Goal: Transaction & Acquisition: Book appointment/travel/reservation

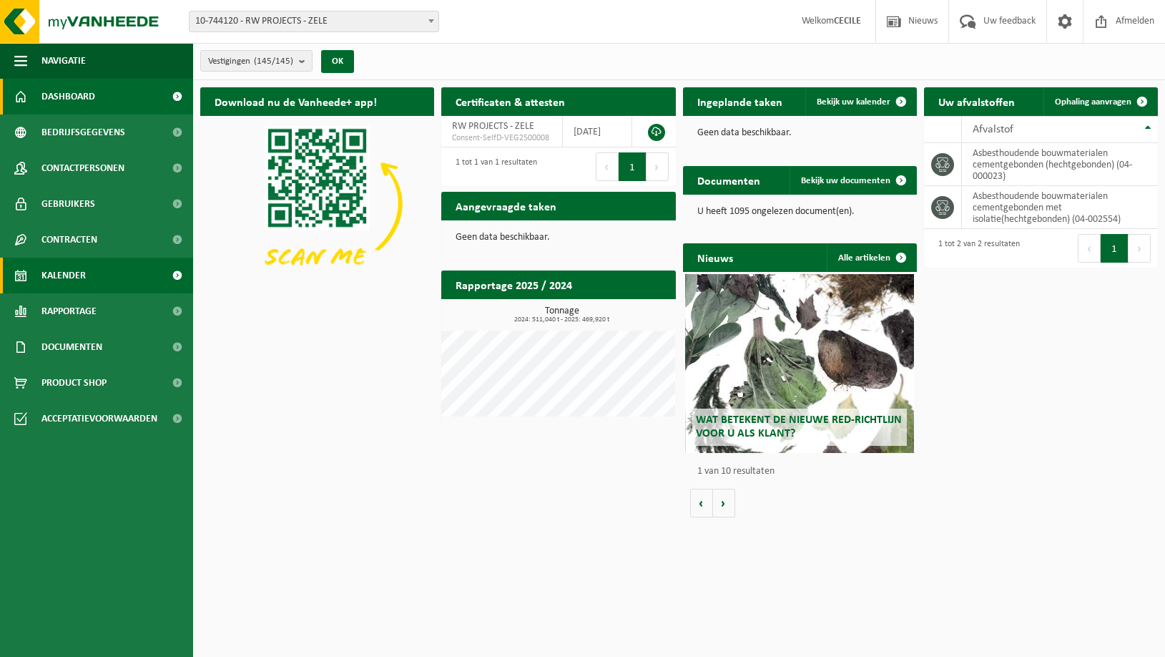
click at [54, 261] on span "Kalender" at bounding box center [63, 276] width 44 height 36
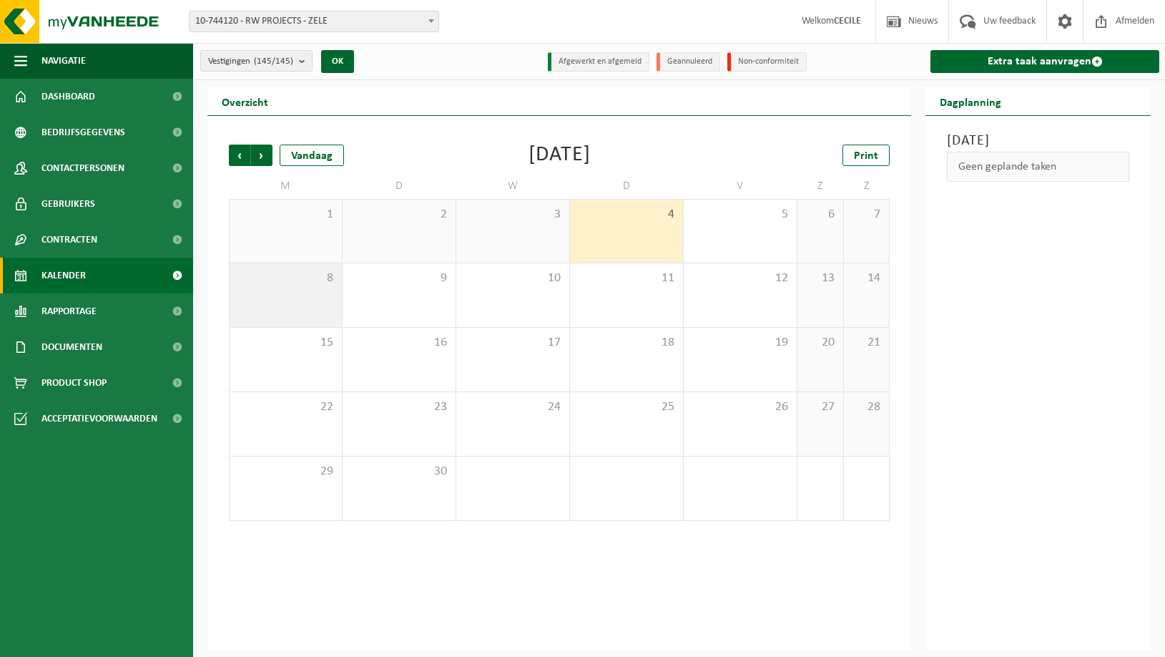
click at [265, 299] on div "8" at bounding box center [286, 295] width 112 height 64
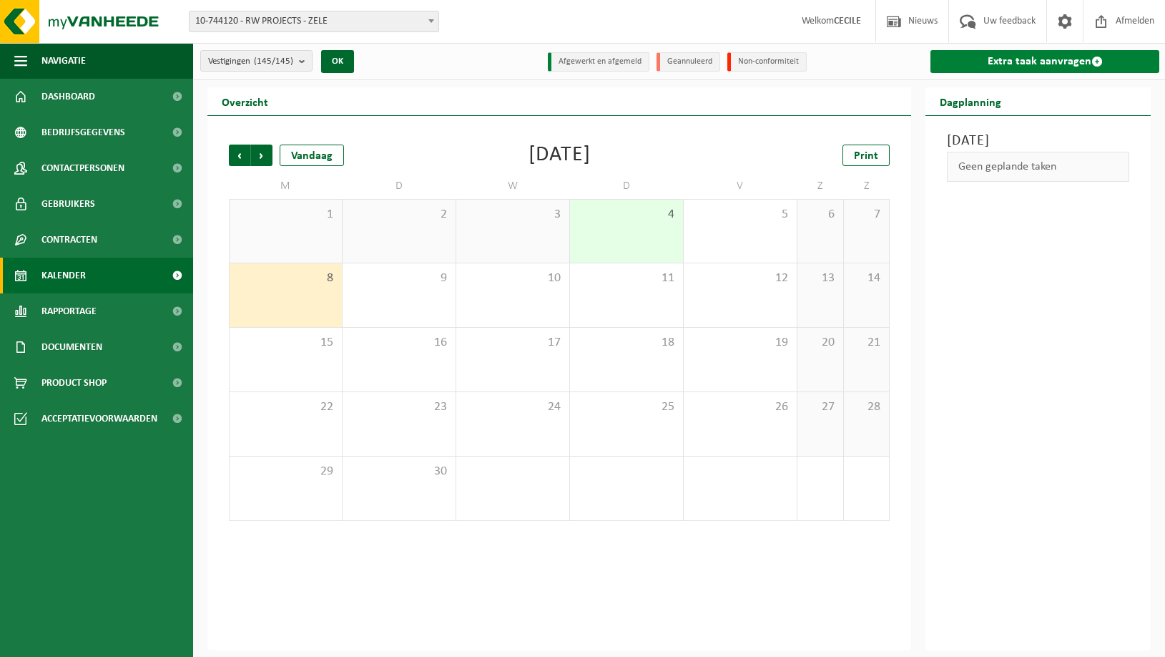
click at [1029, 59] on link "Extra taak aanvragen" at bounding box center [1045, 61] width 229 height 23
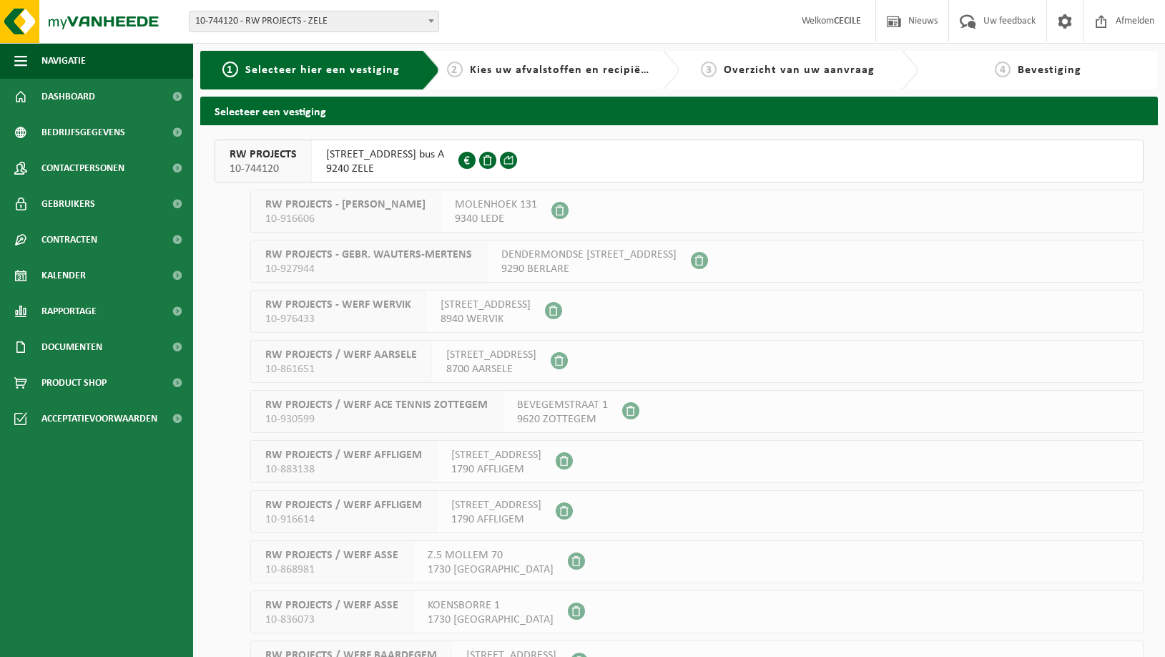
click at [376, 156] on span "HERDERSTRAAT 2 bus A" at bounding box center [385, 154] width 118 height 14
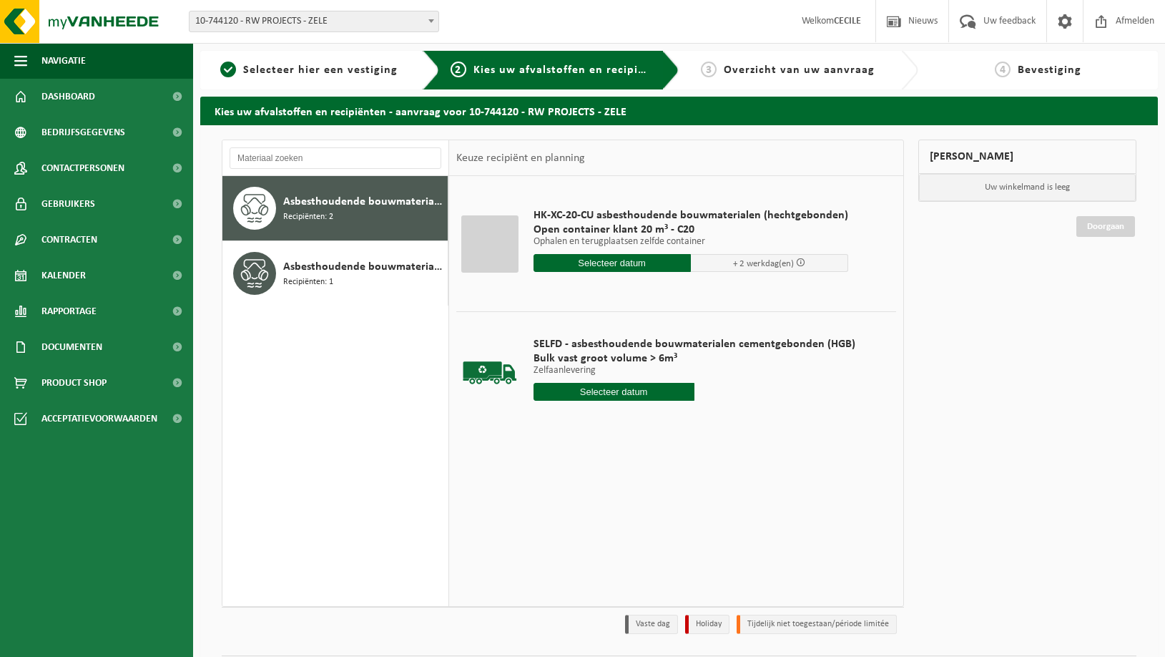
click at [609, 393] on input "text" at bounding box center [614, 392] width 161 height 18
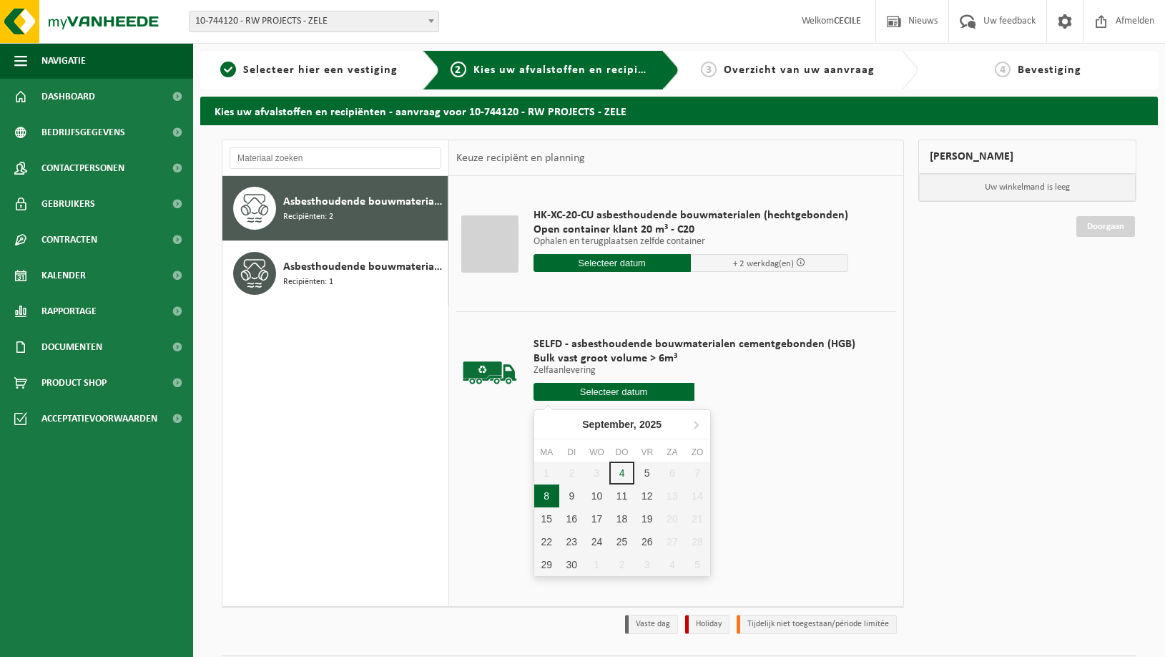
click at [547, 498] on div "8" at bounding box center [546, 495] width 25 height 23
type input "Van 2025-09-08"
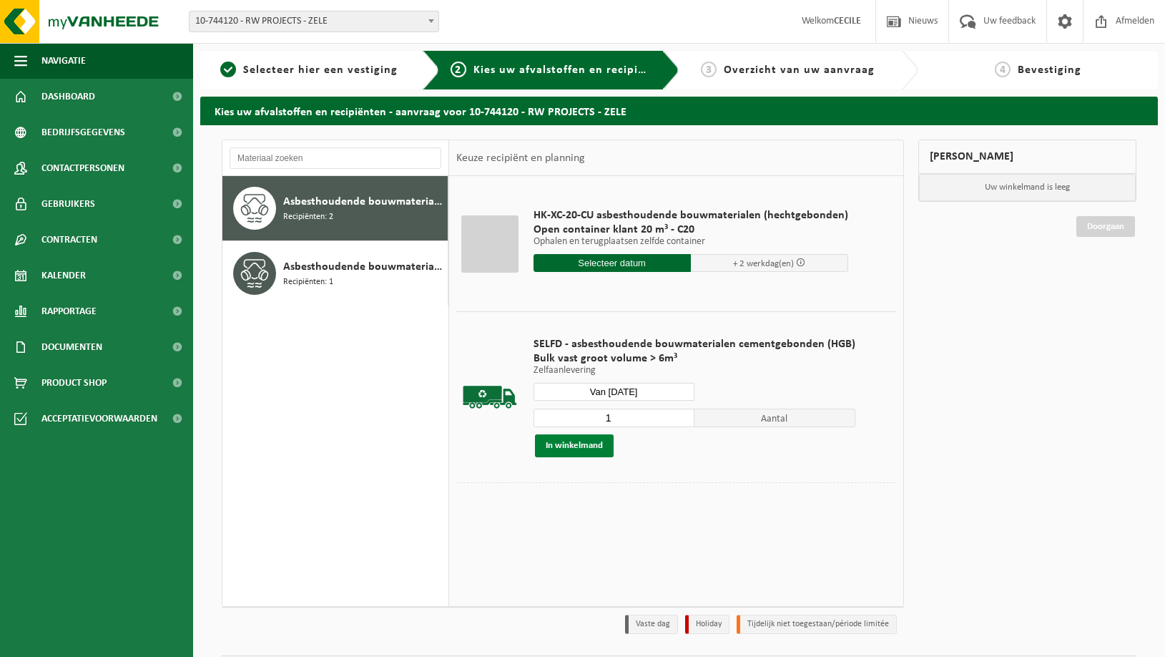
click at [577, 447] on button "In winkelmand" at bounding box center [574, 445] width 79 height 23
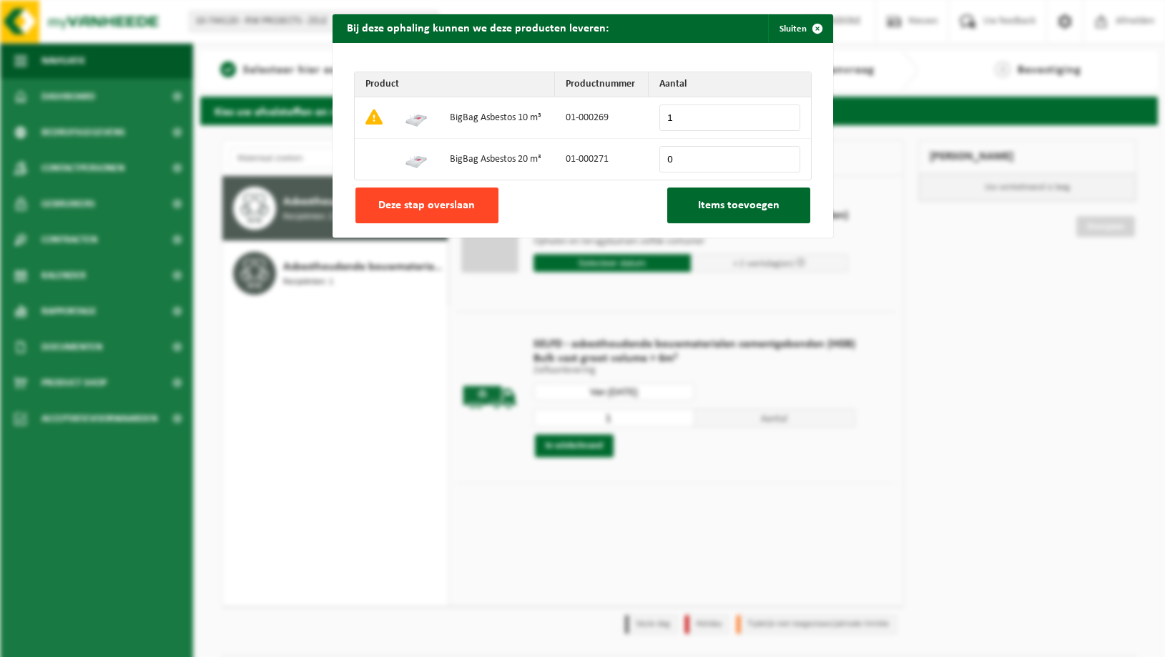
click at [471, 200] on span "Deze stap overslaan" at bounding box center [426, 205] width 97 height 11
type input "0"
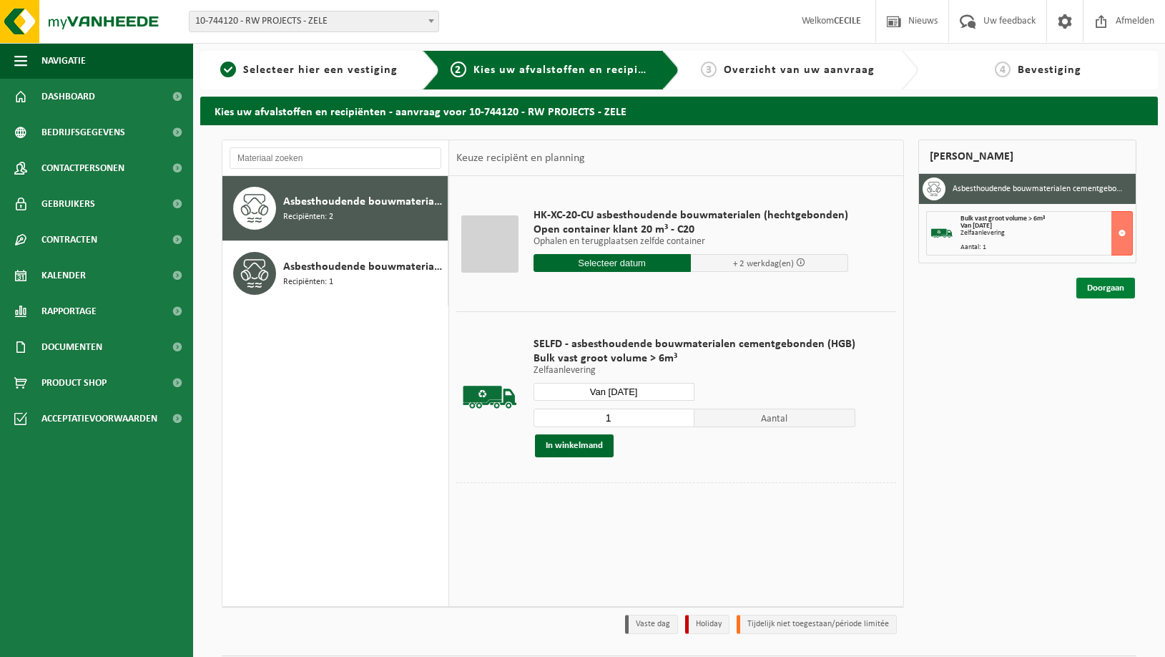
click at [1094, 289] on link "Doorgaan" at bounding box center [1106, 288] width 59 height 21
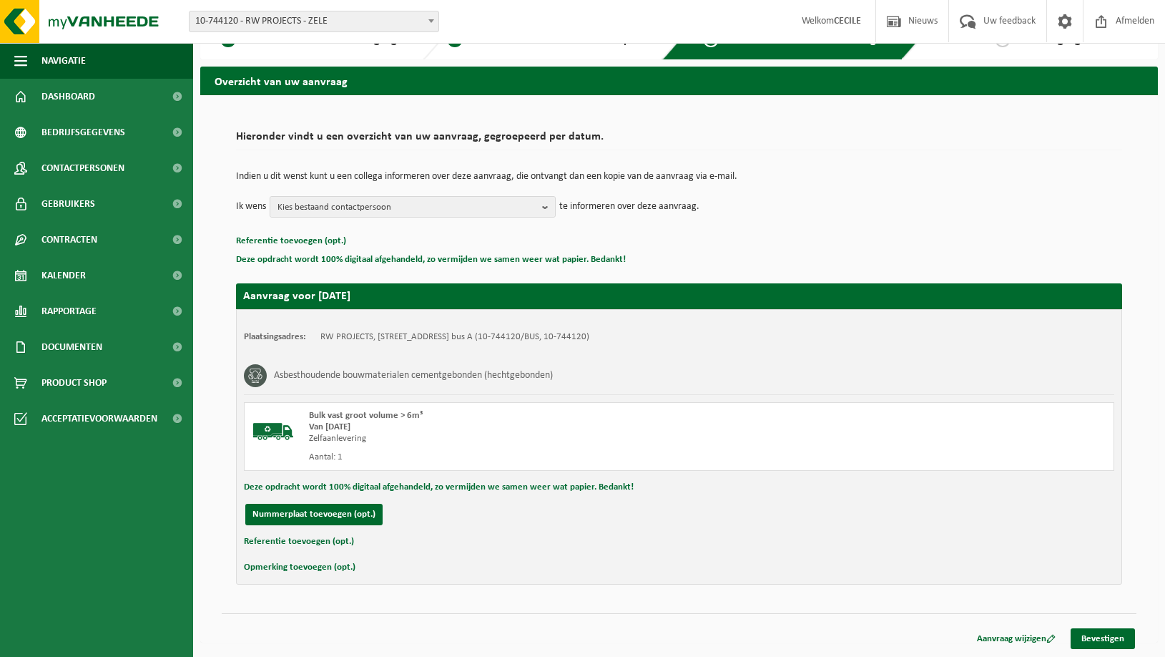
scroll to position [30, 0]
click at [299, 541] on button "Referentie toevoegen (opt.)" at bounding box center [299, 541] width 110 height 19
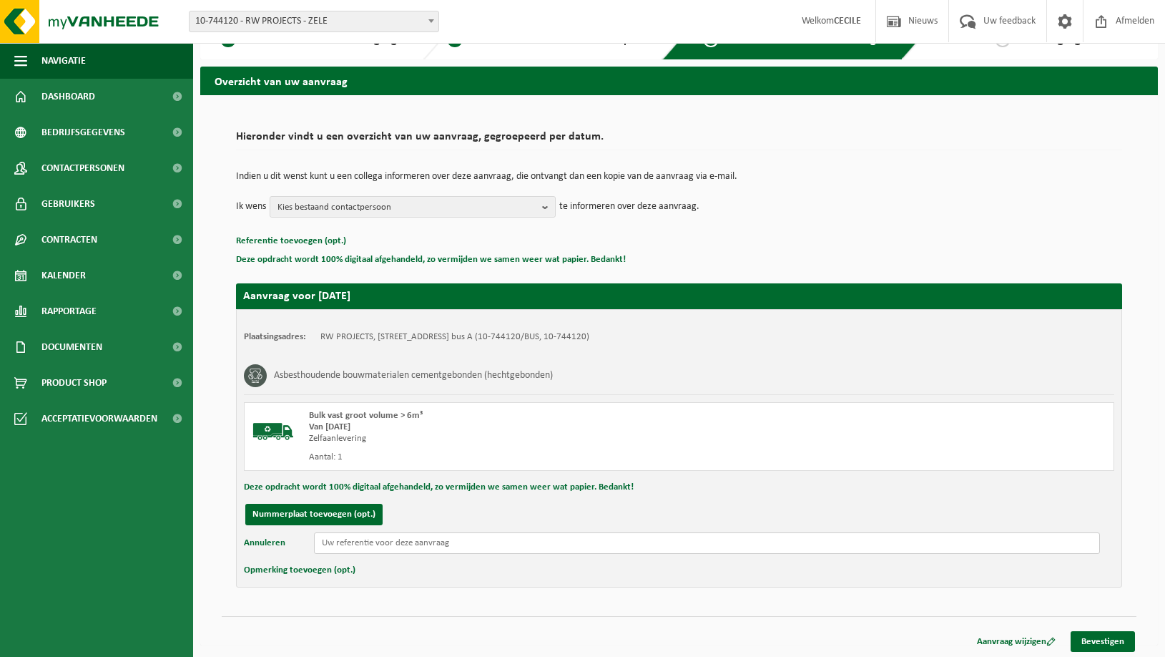
click at [358, 540] on input "text" at bounding box center [707, 542] width 786 height 21
drag, startPoint x: 363, startPoint y: 541, endPoint x: 248, endPoint y: 536, distance: 115.3
click at [248, 536] on div "Annuleren MMKS," at bounding box center [679, 542] width 871 height 21
paste input "Wuytack Guido"
paste input "Scheldestraat 50, 9220 Hamme"
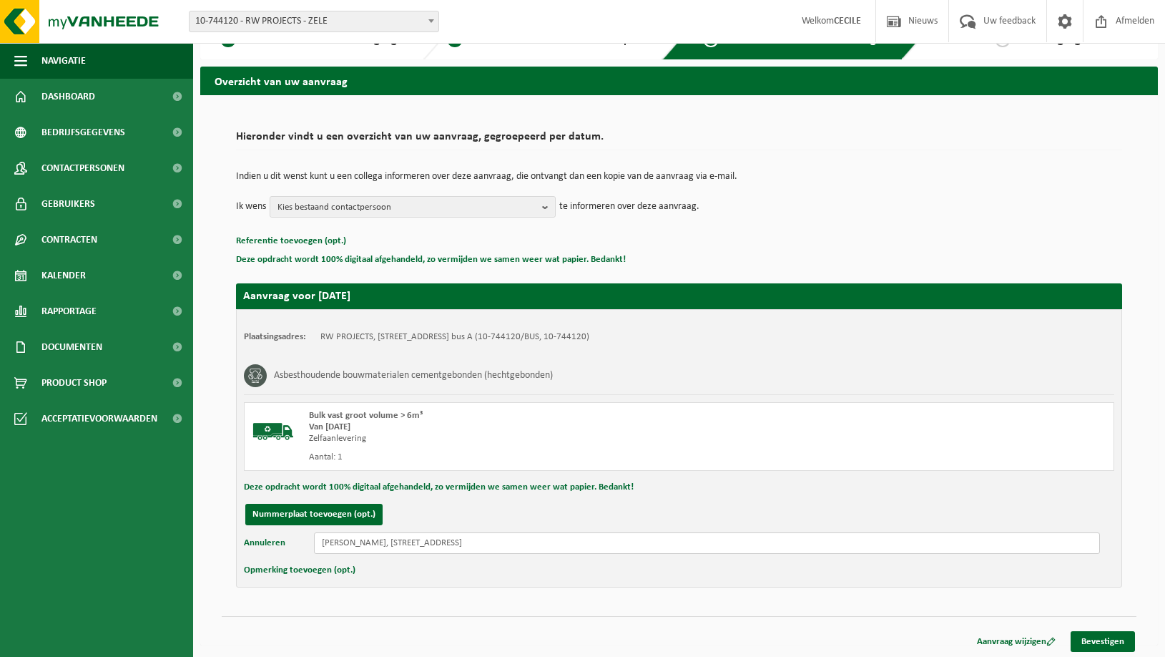
drag, startPoint x: 514, startPoint y: 544, endPoint x: 220, endPoint y: 537, distance: 294.1
click at [220, 537] on div "Hieronder vindt u een overzicht van uw aanvraag, gegroepeerd per datum. Indien …" at bounding box center [679, 355] width 929 height 492
type input "Wuytack Guido, Scheldestraat 50, 9220 Hamme"
click at [278, 566] on button "Opmerking toevoegen (opt.)" at bounding box center [300, 570] width 112 height 19
click at [361, 569] on input "text" at bounding box center [707, 571] width 786 height 21
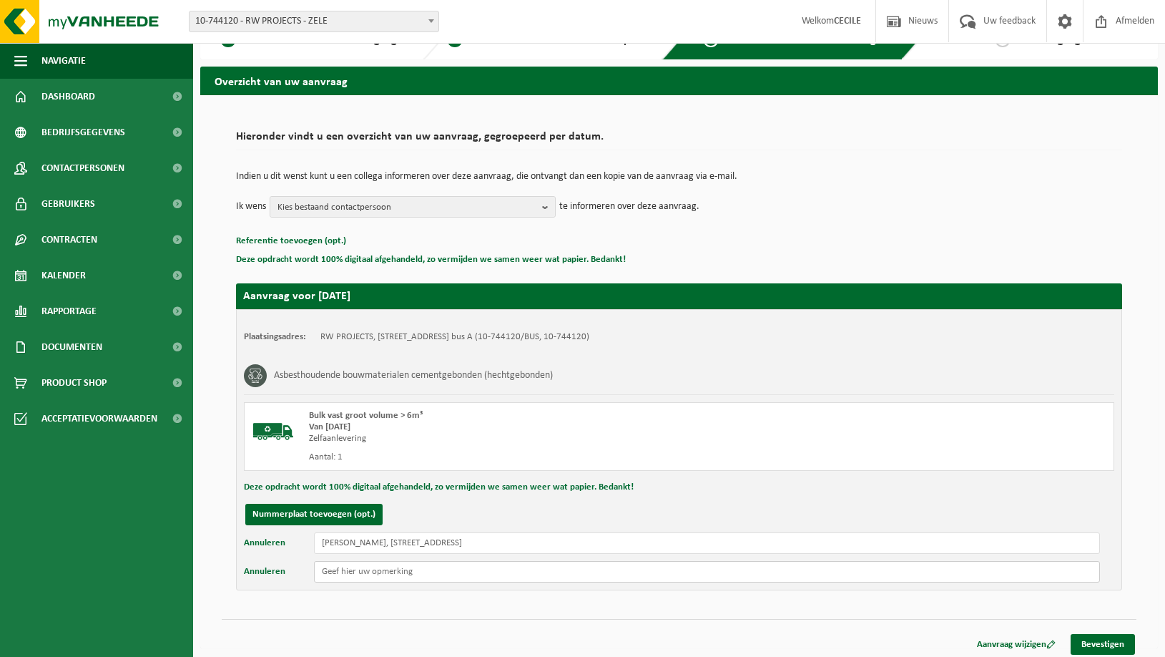
paste input "Wuytack Guido, Scheldestraat 50, 9220 Hamme"
type input "Wuytack Guido, Scheldestraat 50, 9220 Hamme"
click at [1103, 638] on link "Bevestigen" at bounding box center [1103, 644] width 64 height 21
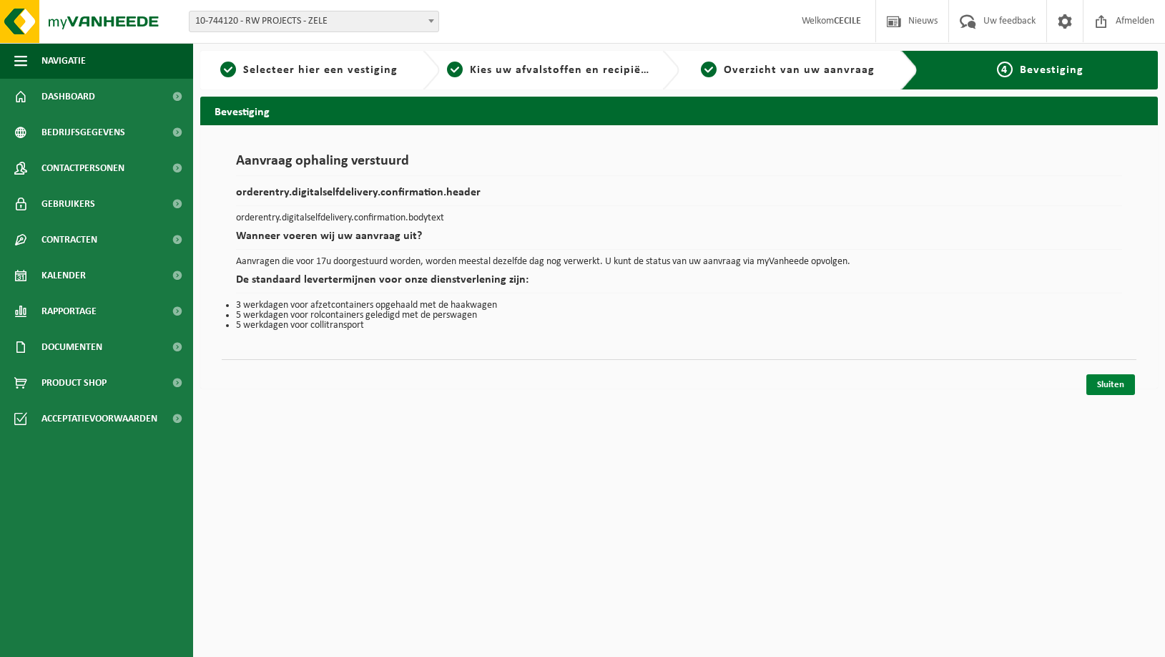
click at [1105, 386] on link "Sluiten" at bounding box center [1111, 384] width 49 height 21
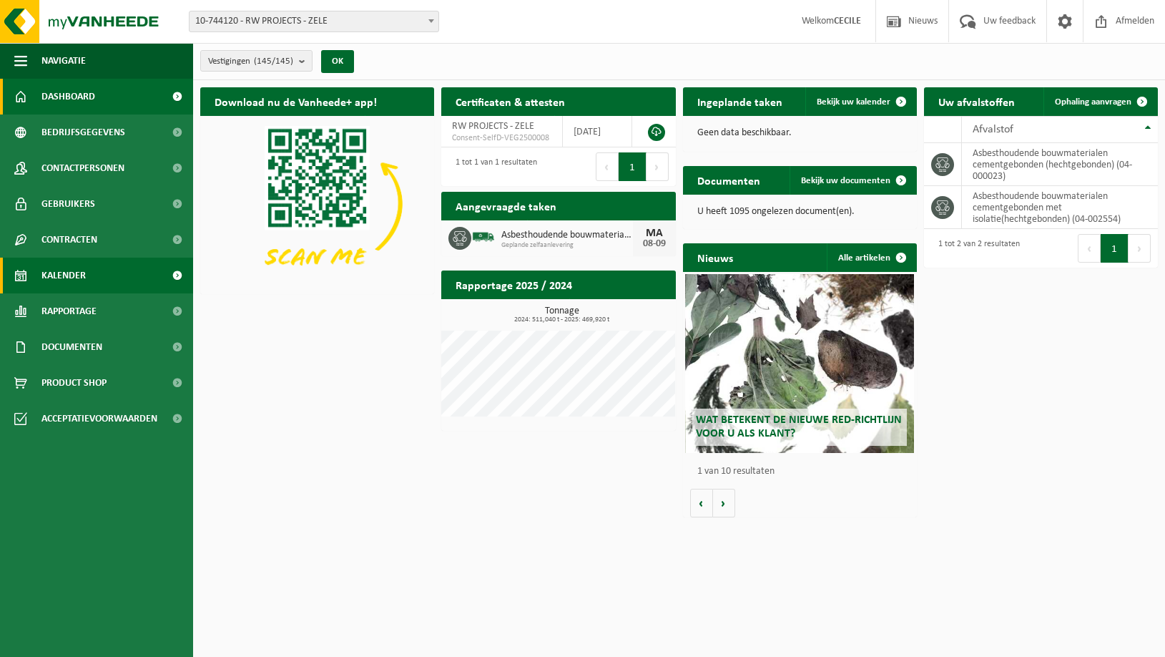
click at [78, 269] on span "Kalender" at bounding box center [63, 276] width 44 height 36
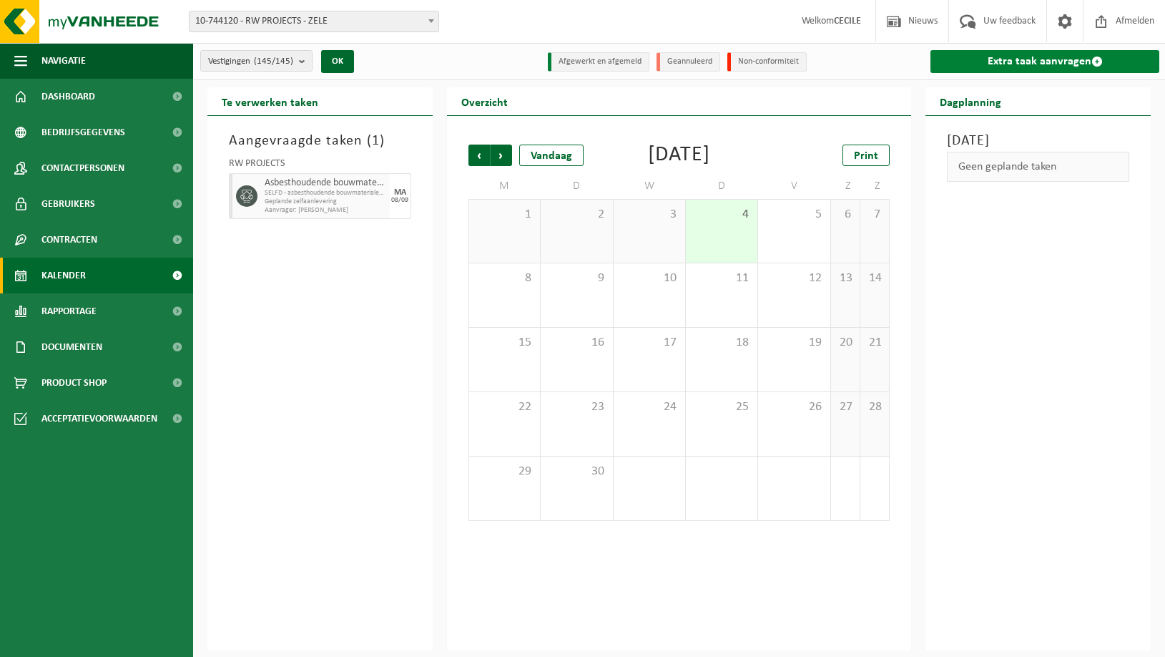
click at [1045, 60] on link "Extra taak aanvragen" at bounding box center [1045, 61] width 229 height 23
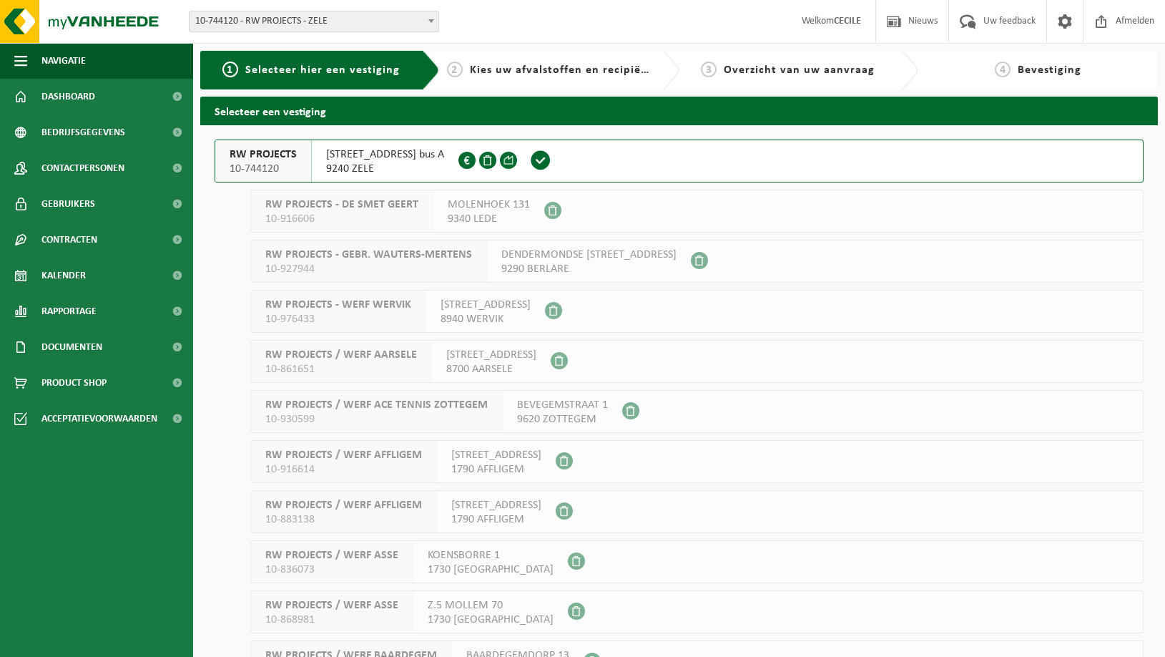
click at [278, 167] on span "10-744120" at bounding box center [263, 169] width 67 height 14
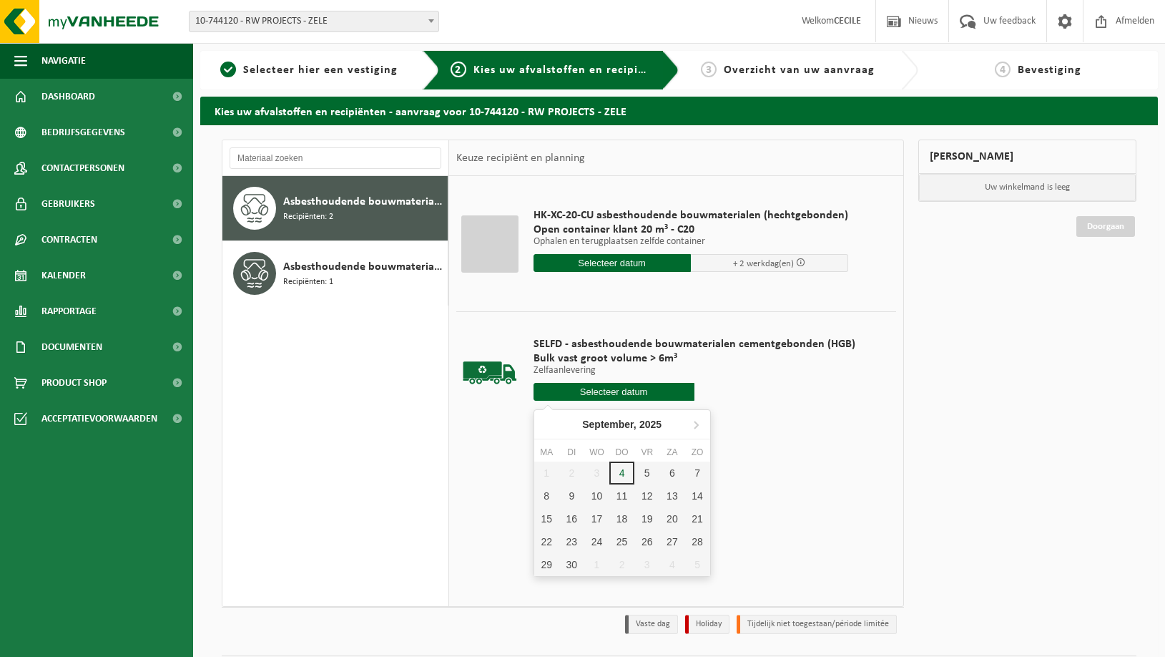
click at [596, 388] on input "text" at bounding box center [614, 392] width 161 height 18
click at [545, 499] on div "8" at bounding box center [546, 495] width 25 height 23
type input "Van 2025-09-08"
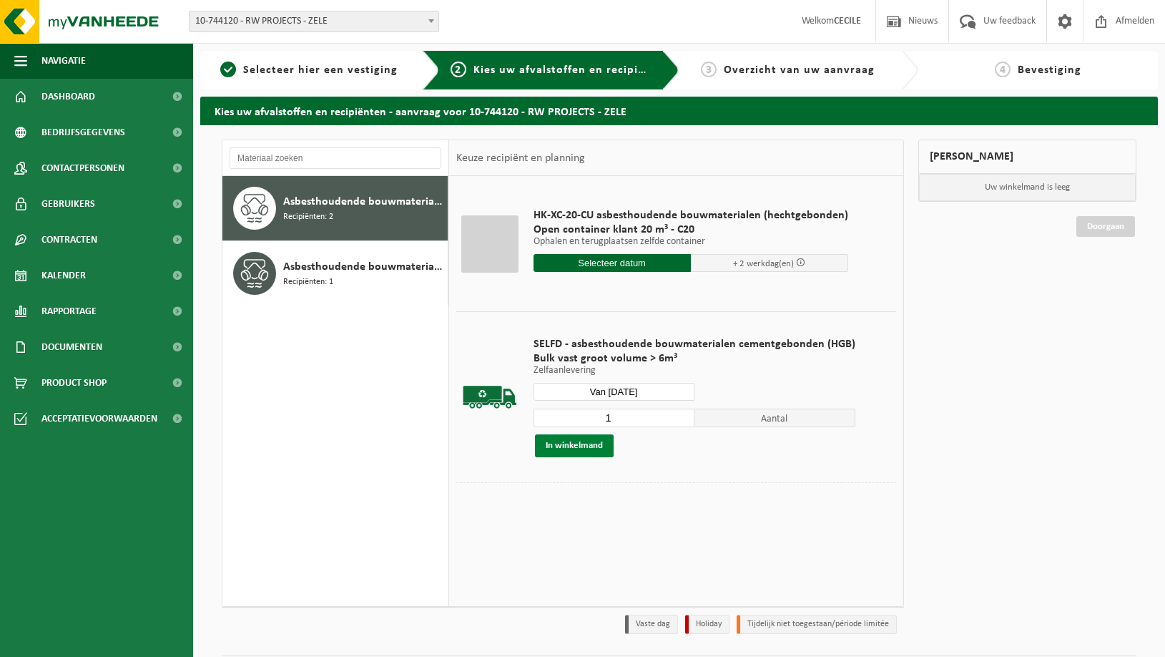
click at [582, 447] on button "In winkelmand" at bounding box center [574, 445] width 79 height 23
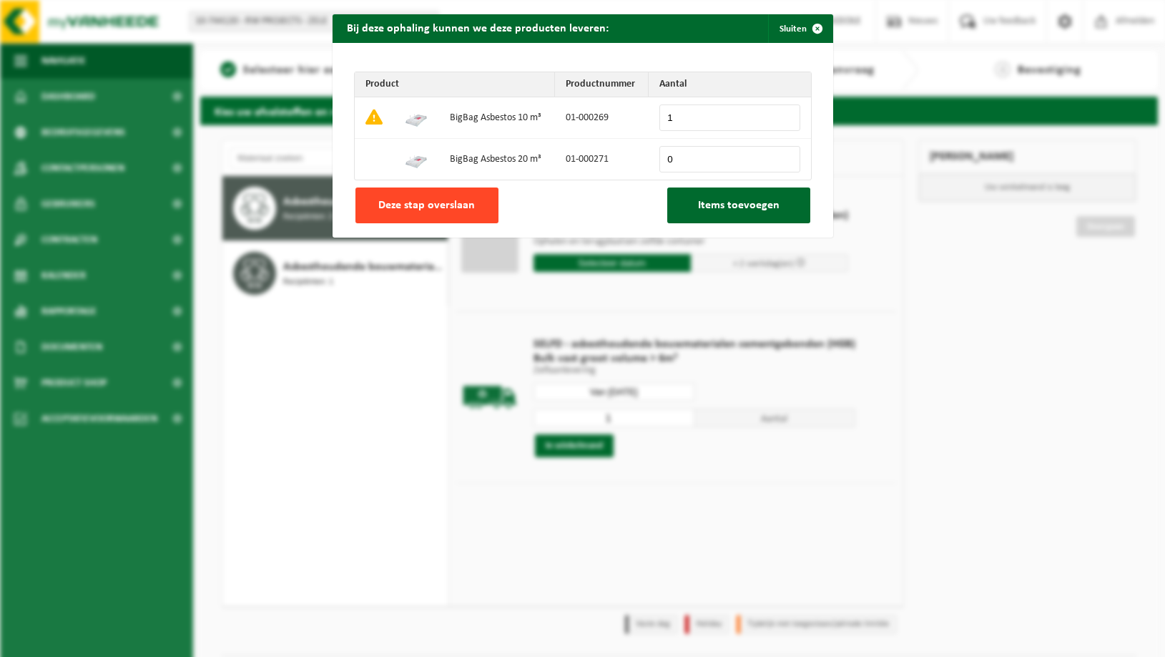
click at [405, 200] on span "Deze stap overslaan" at bounding box center [426, 205] width 97 height 11
type input "0"
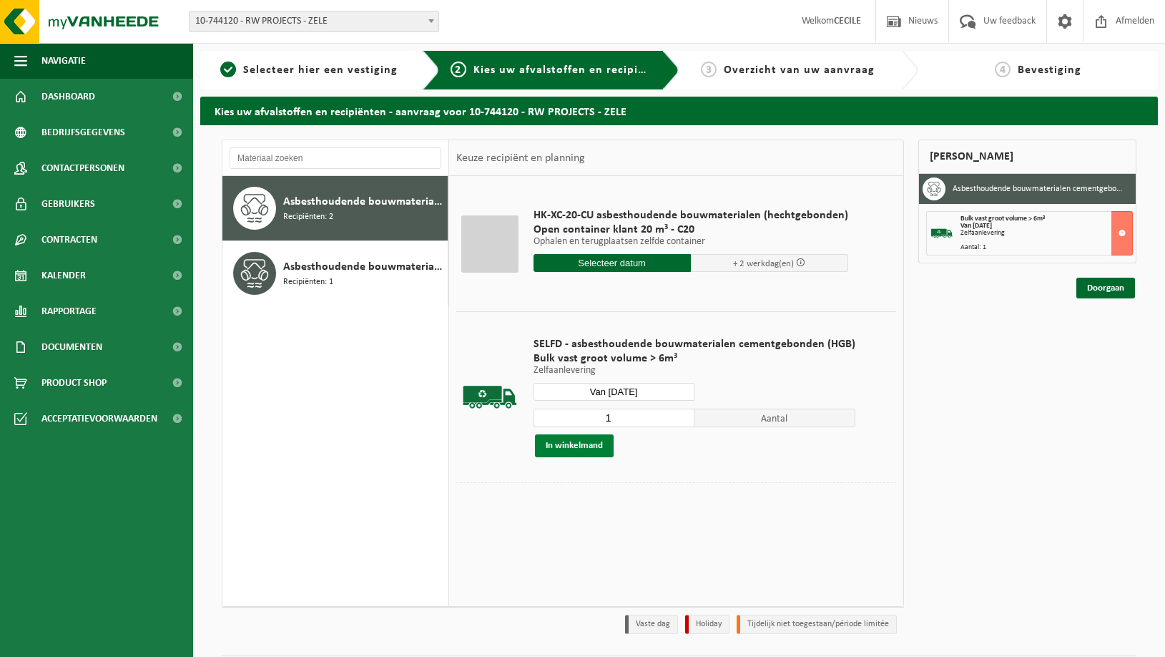
click at [582, 444] on button "In winkelmand" at bounding box center [574, 445] width 79 height 23
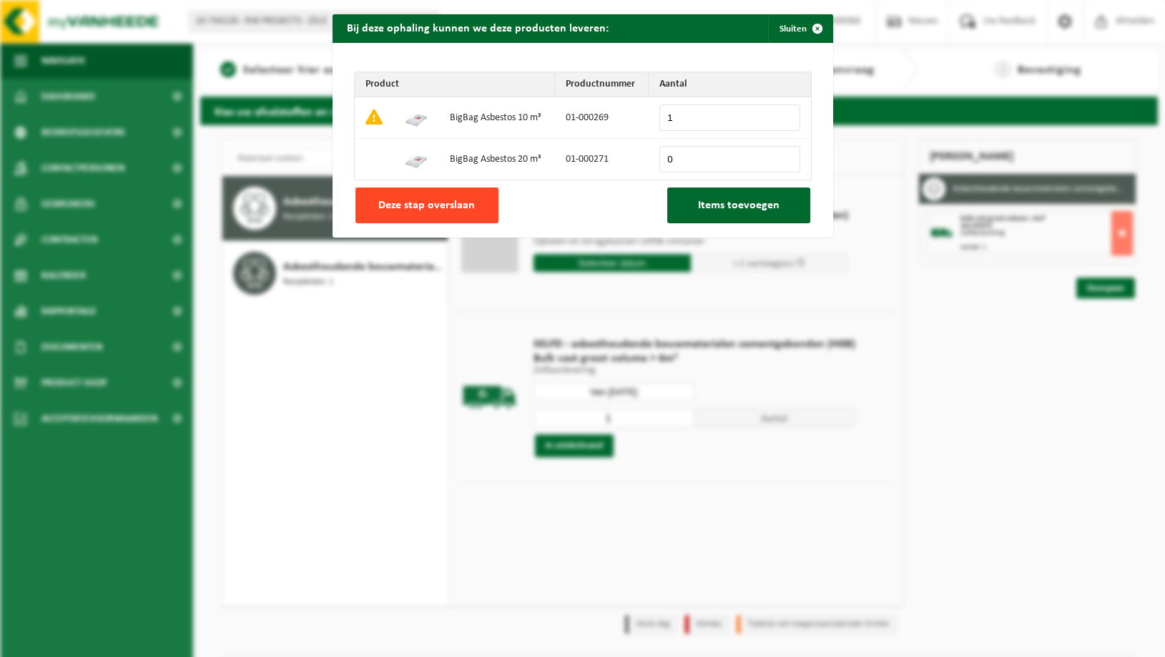
click at [433, 204] on span "Deze stap overslaan" at bounding box center [426, 205] width 97 height 11
type input "0"
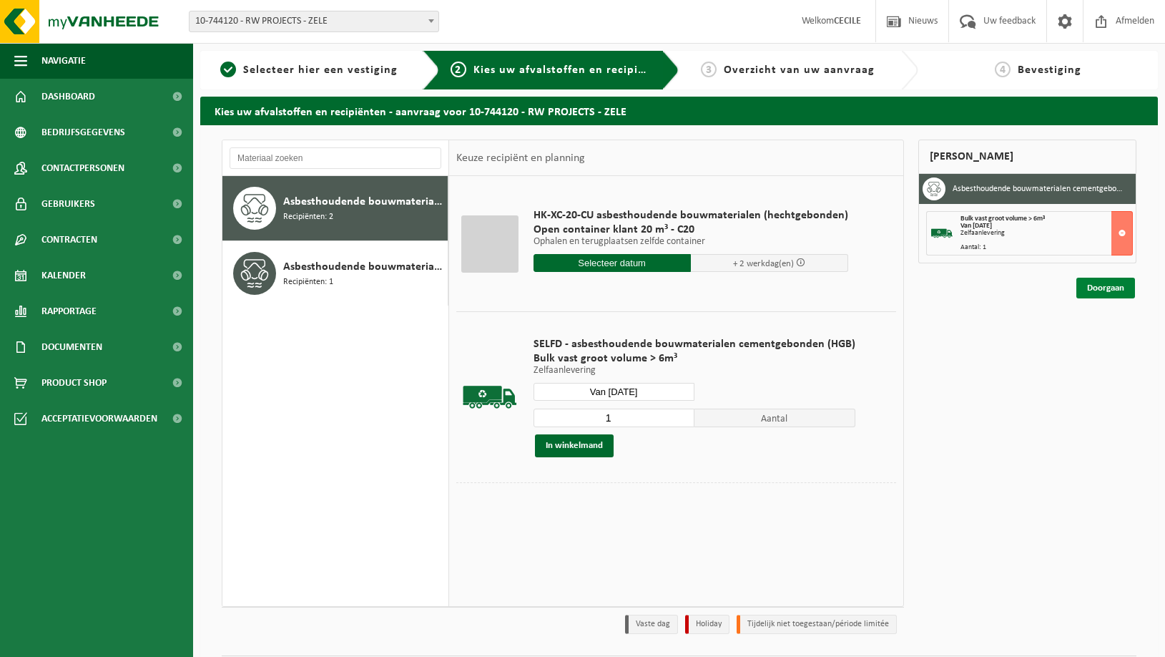
click at [1108, 290] on link "Doorgaan" at bounding box center [1106, 288] width 59 height 21
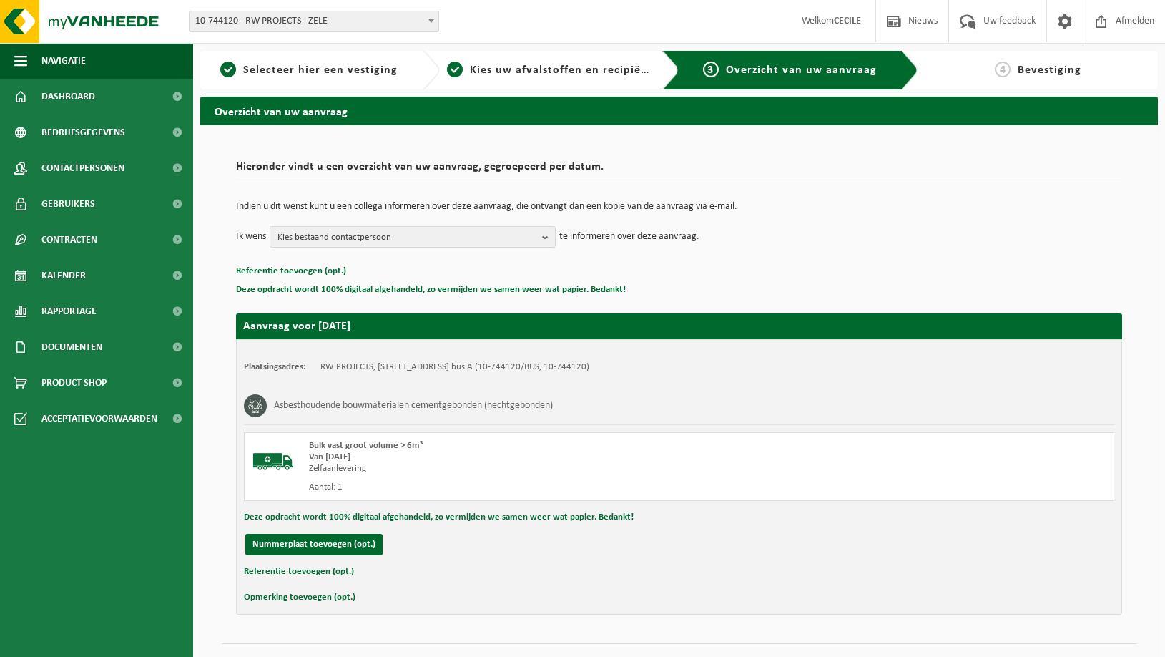
click at [299, 569] on button "Referentie toevoegen (opt.)" at bounding box center [299, 571] width 110 height 19
click at [350, 569] on input "text" at bounding box center [707, 572] width 786 height 21
paste input "MMKS"
paste input "Amelgemstraat 9, 1860 Meise"
drag, startPoint x: 474, startPoint y: 578, endPoint x: 232, endPoint y: 579, distance: 242.5
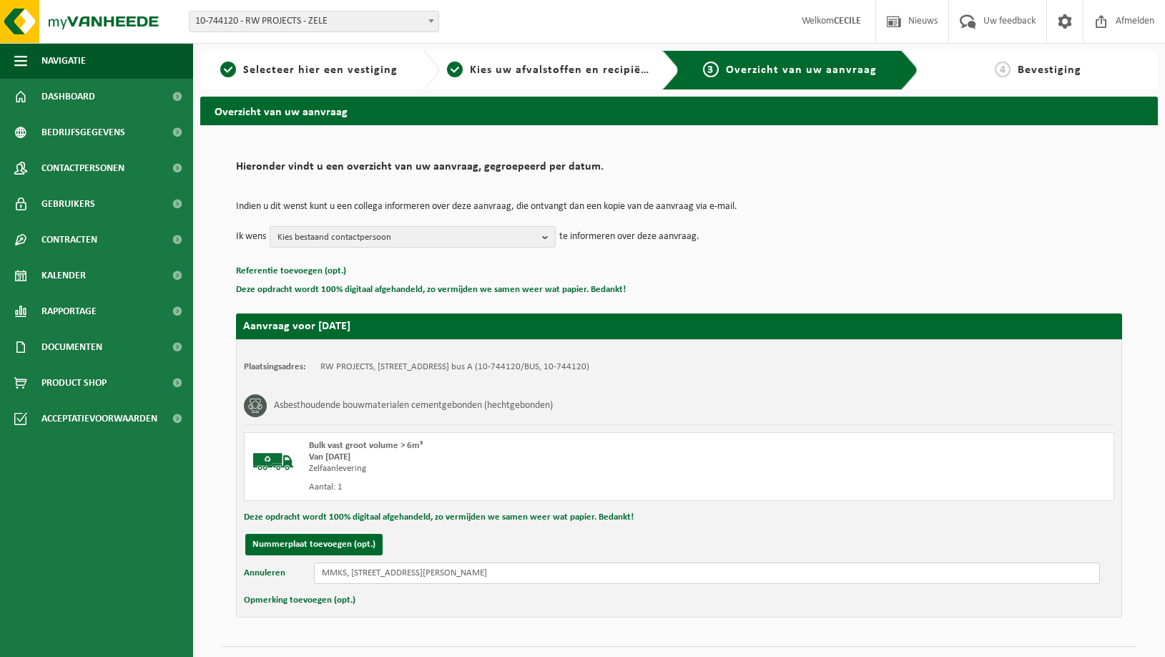
click at [232, 579] on div "Hieronder vindt u een overzicht van uw aanvraag, gegroepeerd per datum. Indien …" at bounding box center [679, 386] width 915 height 492
drag, startPoint x: 492, startPoint y: 575, endPoint x: 289, endPoint y: 573, distance: 202.5
click at [289, 573] on div "Annuleren MMKS, Amelgemstraat 9, 1860 Meise" at bounding box center [679, 572] width 871 height 21
type input "MMKS, Amelgemstraat 9, 1860 Meise"
click at [308, 600] on button "Opmerking toevoegen (opt.)" at bounding box center [300, 600] width 112 height 19
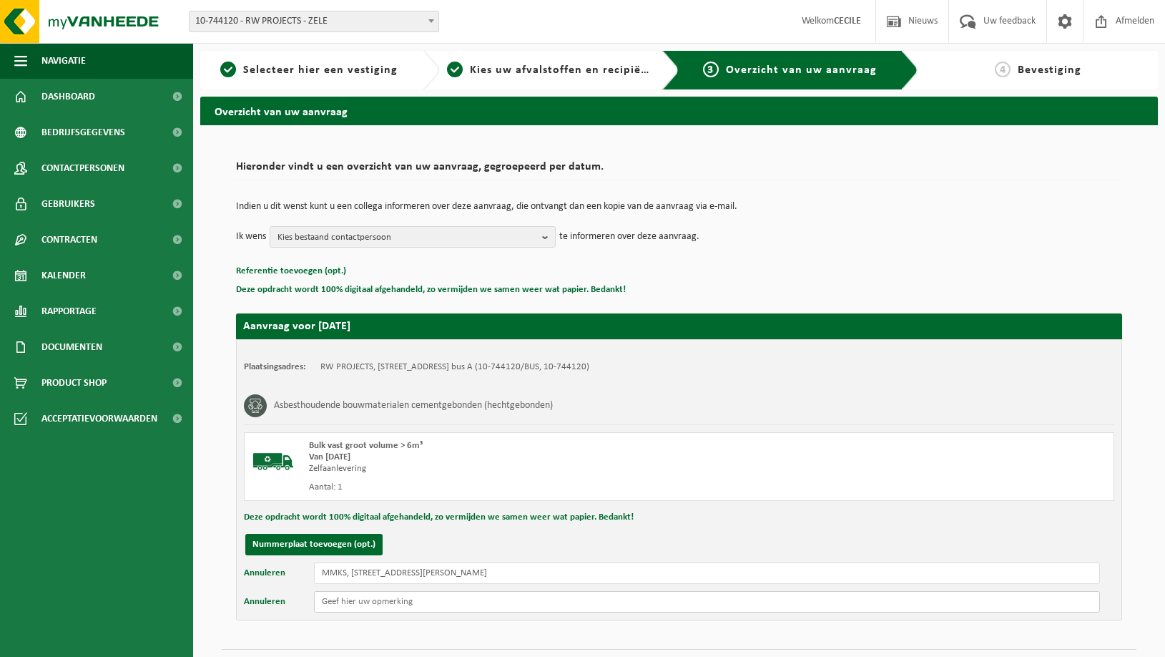
click at [356, 600] on input "text" at bounding box center [707, 601] width 786 height 21
paste input "MMKS, Amelgemstraat 9, 1860 Meise"
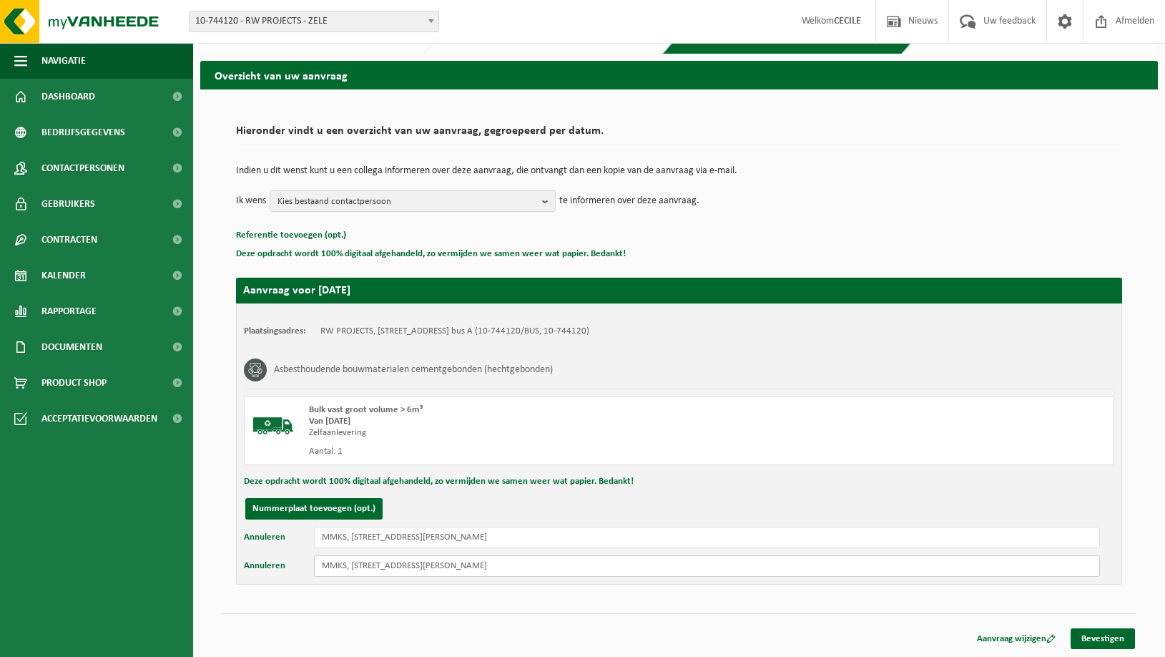
scroll to position [36, 0]
type input "MMKS, Amelgemstraat 9, 1860 Meise"
click at [1102, 638] on link "Bevestigen" at bounding box center [1103, 638] width 64 height 21
